Goal: Transaction & Acquisition: Purchase product/service

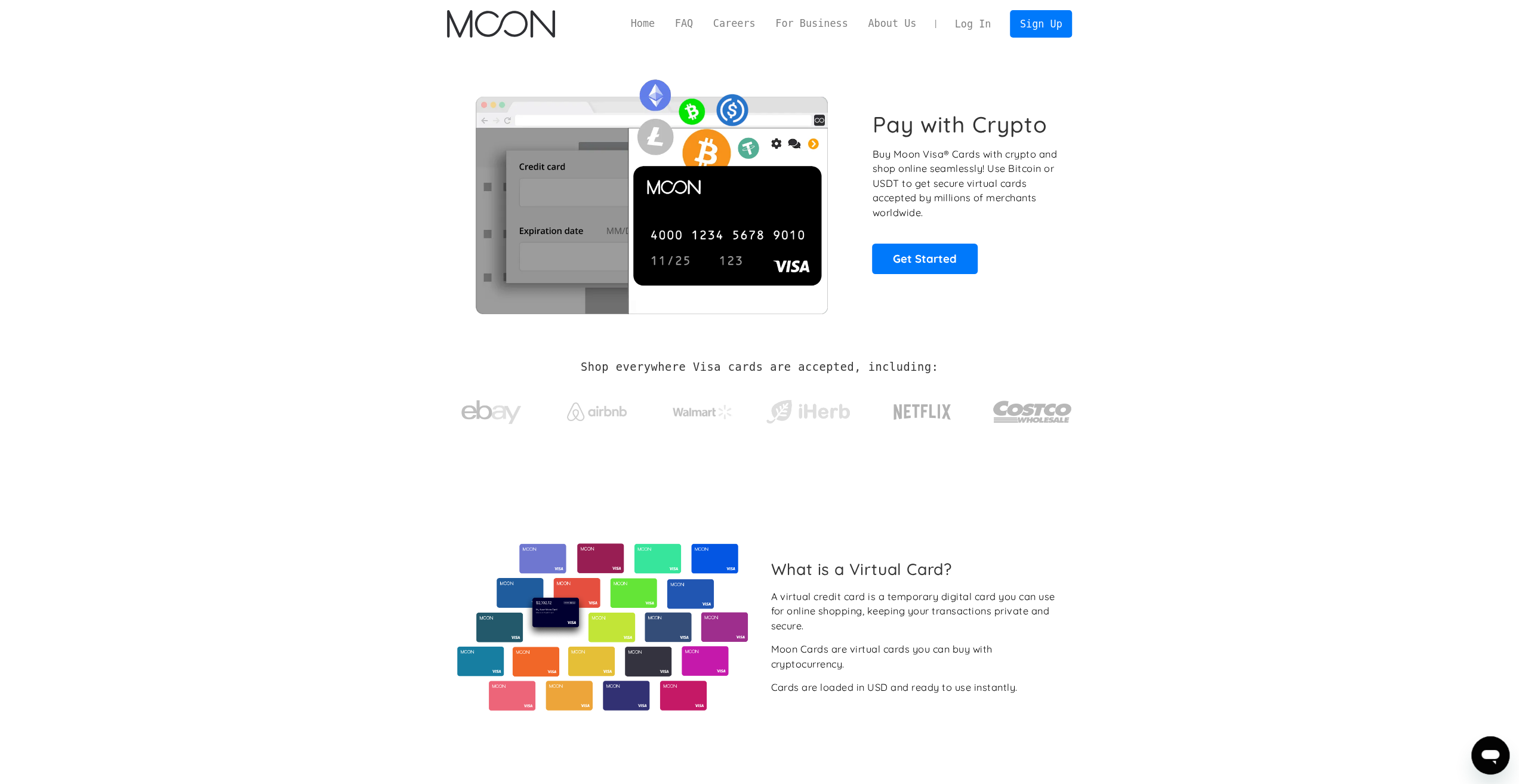
click at [973, 20] on link "Log In" at bounding box center [973, 24] width 56 height 26
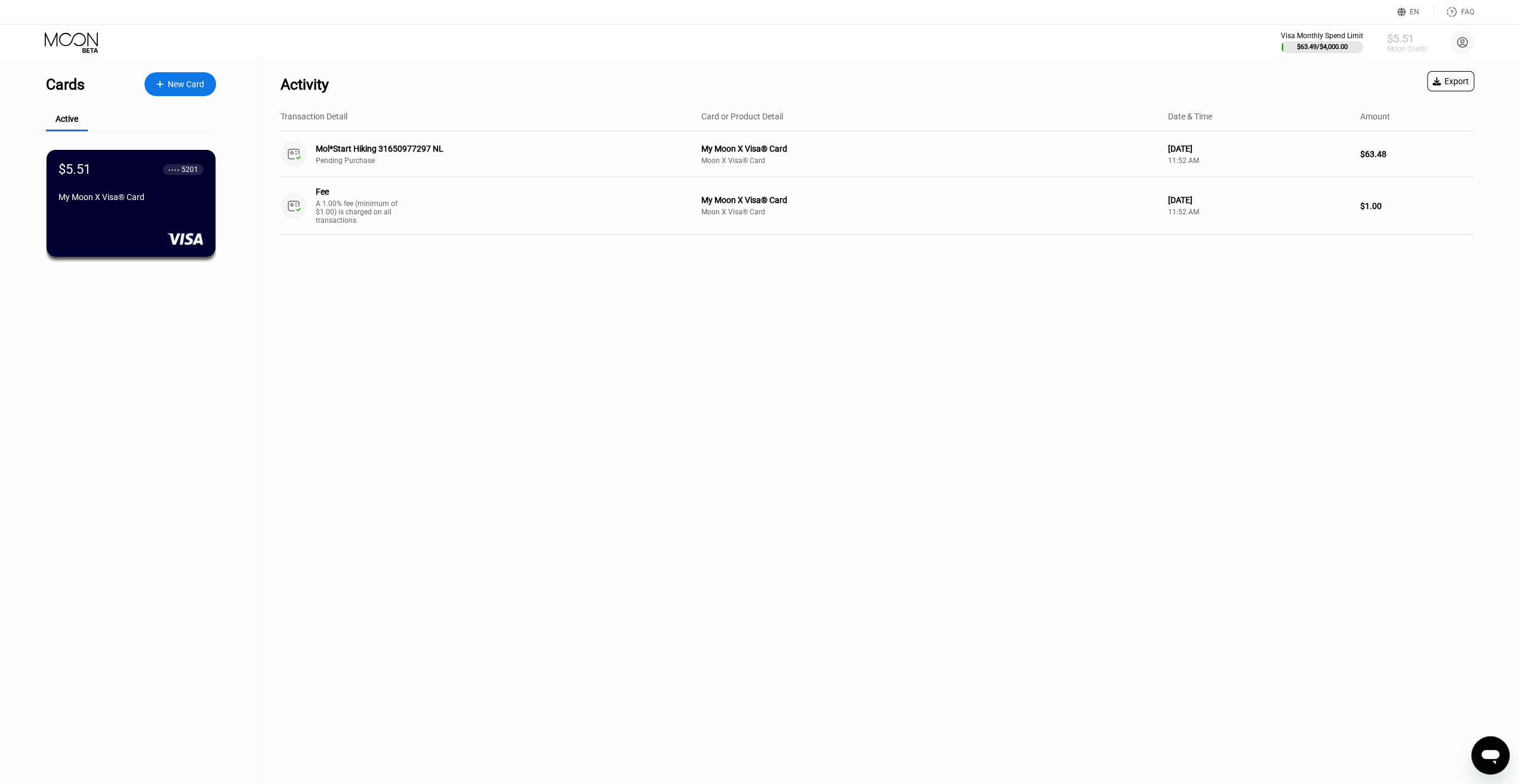
click at [1402, 51] on div "Moon Credit" at bounding box center [1406, 49] width 40 height 8
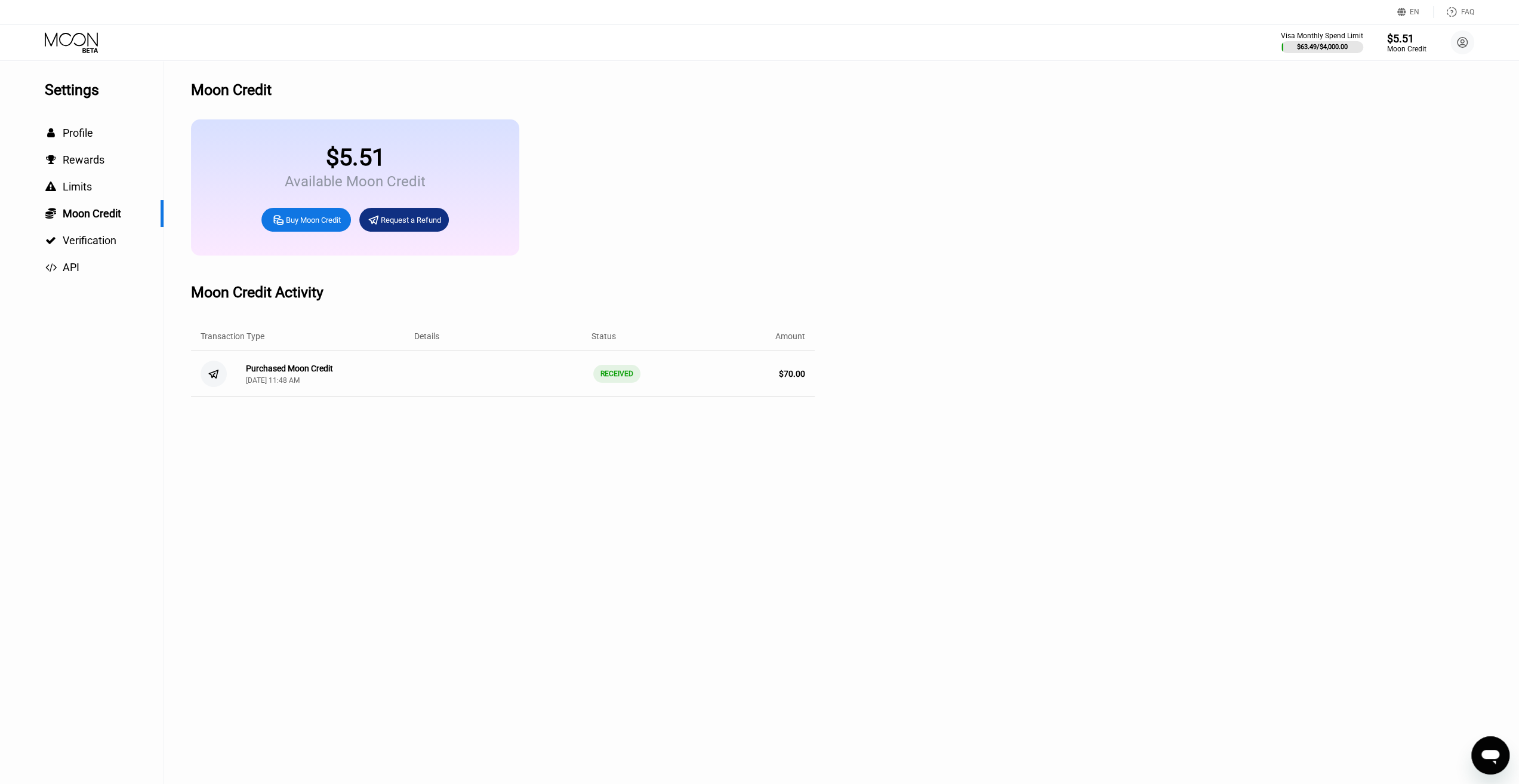
click at [333, 225] on div "Buy Moon Credit" at bounding box center [313, 220] width 55 height 10
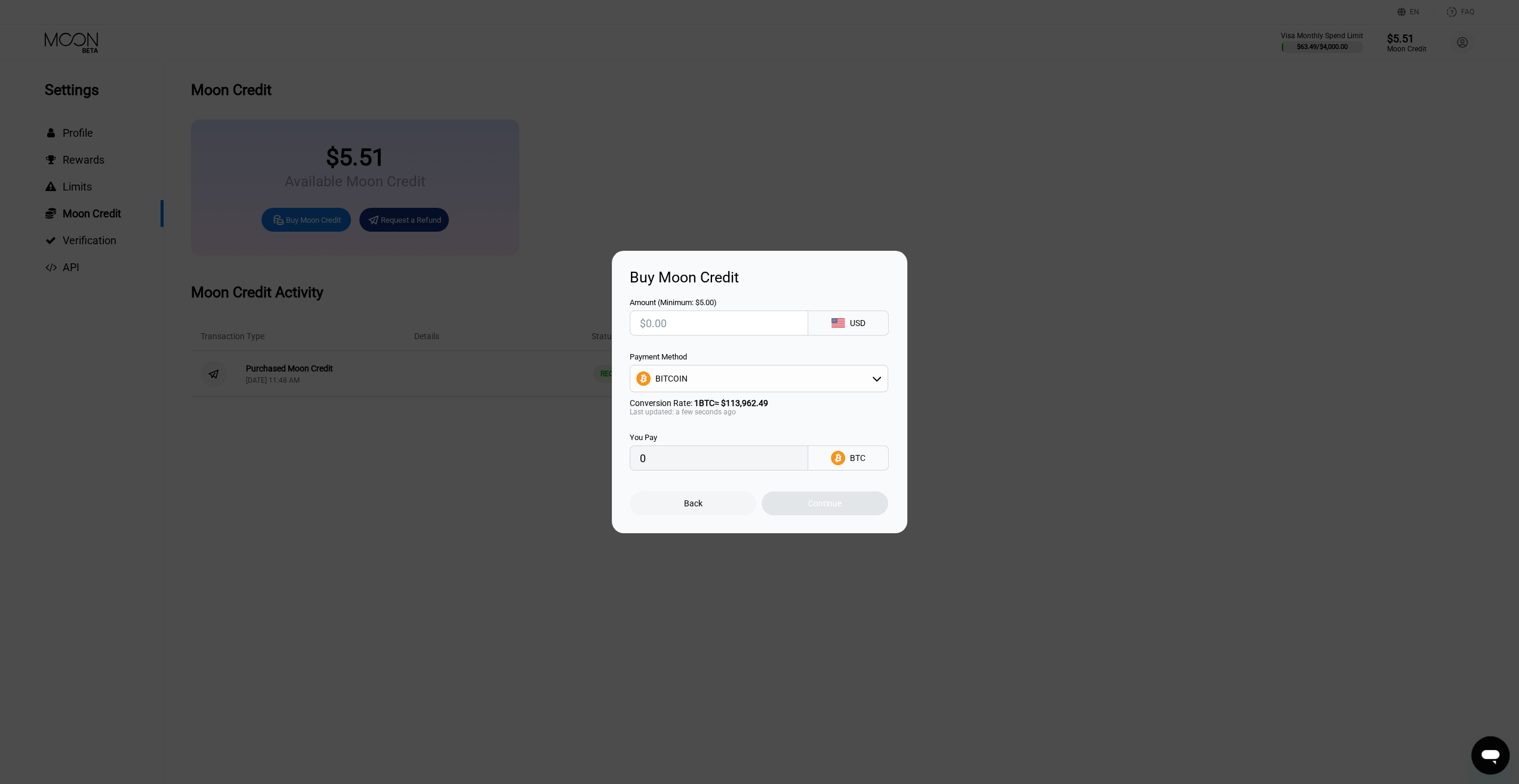
click at [865, 332] on div "USD" at bounding box center [848, 322] width 80 height 25
click at [863, 327] on div "USD" at bounding box center [858, 323] width 16 height 10
drag, startPoint x: 719, startPoint y: 319, endPoint x: 564, endPoint y: 292, distance: 157.3
click at [564, 292] on div "Buy Moon Credit Amount (Minimum: $5.00) USD Payment Method BITCOIN Conversion R…" at bounding box center [759, 391] width 1519 height 283
type input "$2"
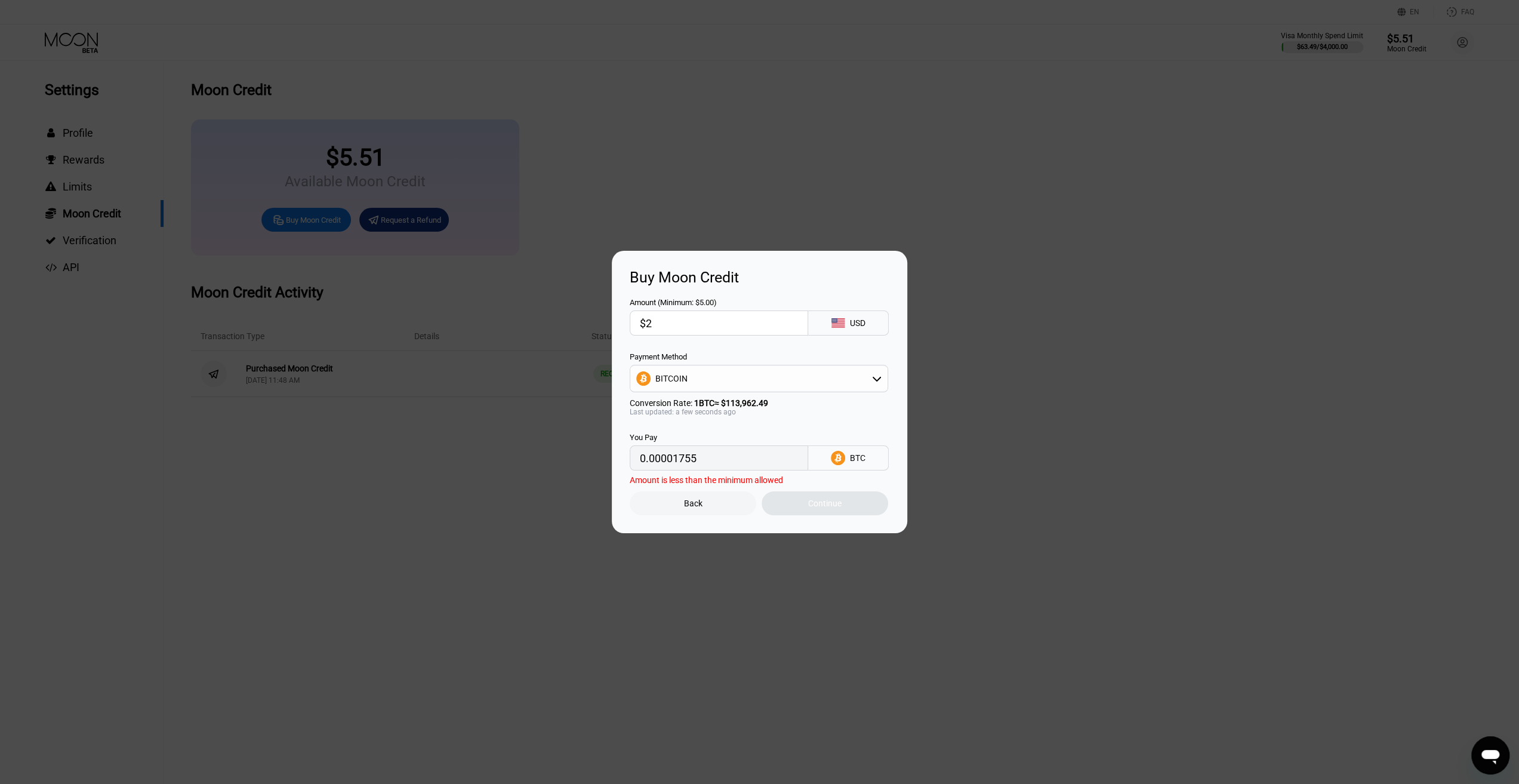
type input "0.00001755"
type input "$200"
type input "0.00175497"
type input "$200"
click at [732, 453] on input "0.00175497" at bounding box center [719, 457] width 158 height 24
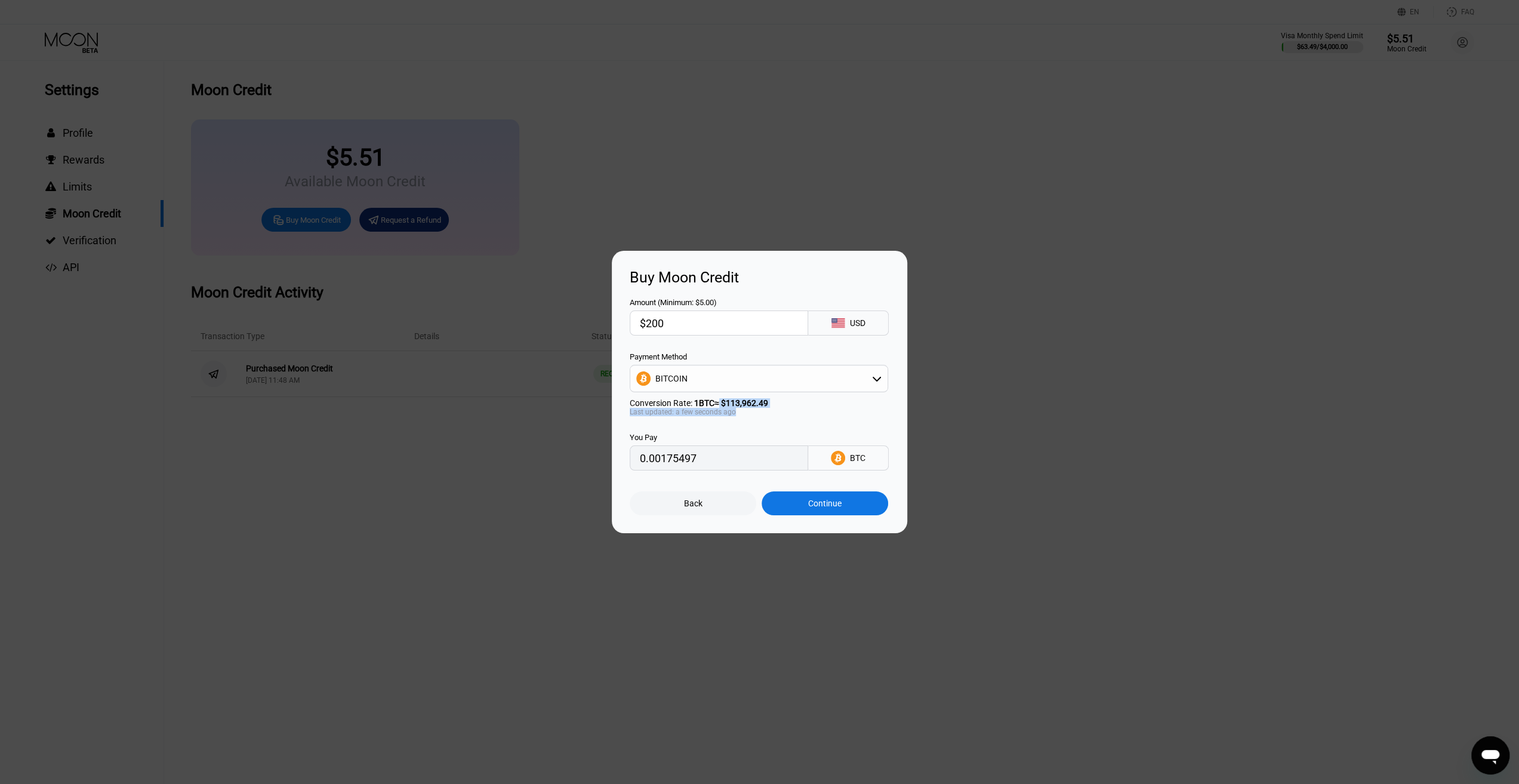
drag, startPoint x: 720, startPoint y: 407, endPoint x: 753, endPoint y: 417, distance: 34.5
click at [753, 416] on div "Conversion Rate: 1 BTC ≈ $113,962.49 Last updated: a few seconds ago" at bounding box center [759, 407] width 258 height 18
click at [730, 501] on div "Back" at bounding box center [693, 503] width 126 height 24
